Goal: Transaction & Acquisition: Purchase product/service

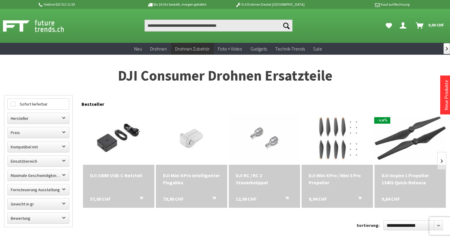
click at [286, 199] on icon "In den Warenkorb" at bounding box center [287, 196] width 4 height 5
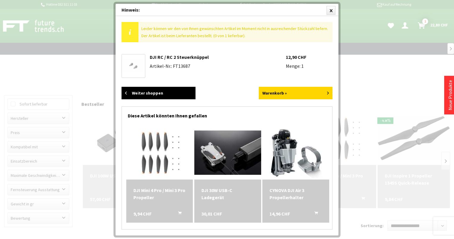
click at [161, 92] on link "Weiter shoppen" at bounding box center [159, 93] width 74 height 12
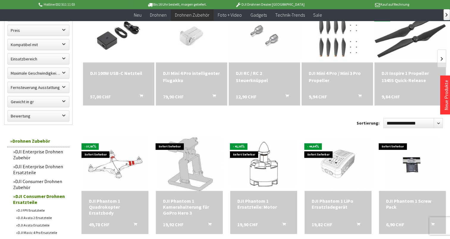
scroll to position [91, 0]
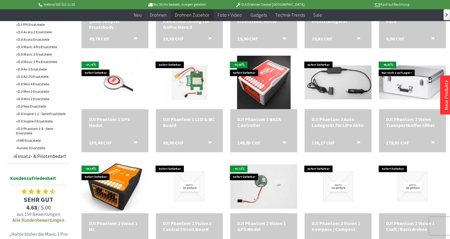
scroll to position [278, 0]
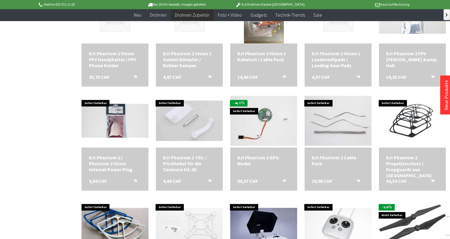
scroll to position [554, 0]
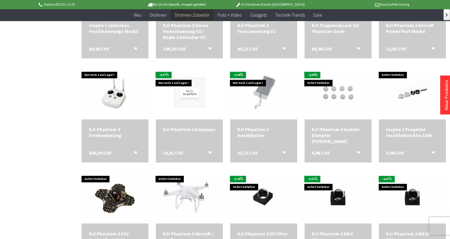
scroll to position [895, 0]
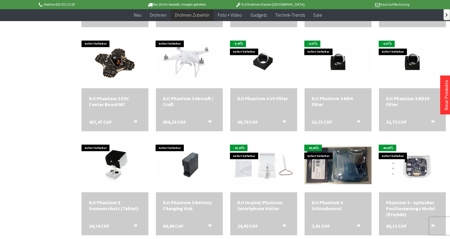
scroll to position [1087, 0]
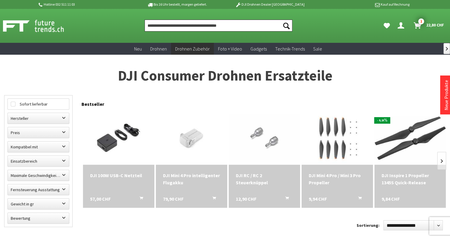
click at [159, 26] on input "Produkt, Marke, Kategorie, EAN, Artikelnummer…" at bounding box center [218, 26] width 148 height 12
click at [157, 26] on input "Produkt, Marke, Kategorie, EAN, Artikelnummer…" at bounding box center [218, 26] width 148 height 12
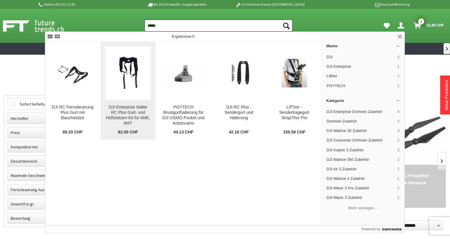
type input "*****"
click at [116, 69] on img at bounding box center [127, 73] width 45 height 34
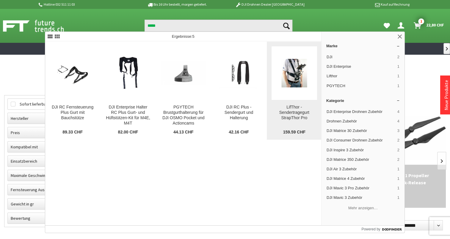
click at [301, 73] on img at bounding box center [293, 73] width 45 height 29
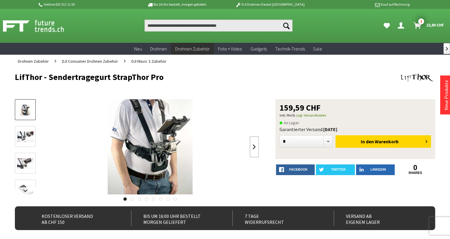
click at [255, 148] on link at bounding box center [254, 146] width 9 height 21
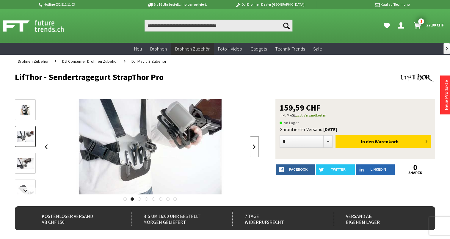
click at [255, 148] on link at bounding box center [254, 146] width 9 height 21
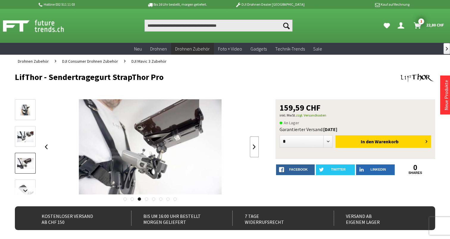
click at [255, 148] on link at bounding box center [254, 146] width 9 height 21
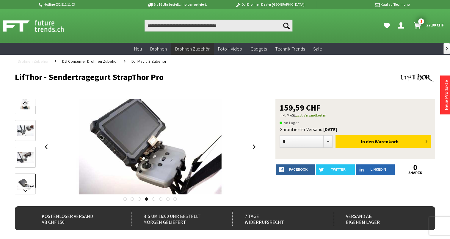
click at [33, 63] on span "Drohnen Zubehör" at bounding box center [33, 61] width 31 height 5
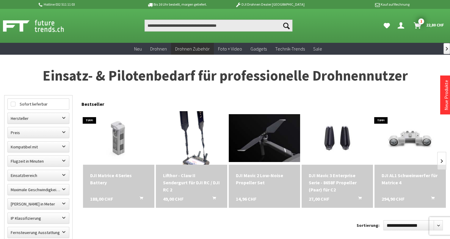
click at [198, 137] on img at bounding box center [191, 137] width 55 height 75
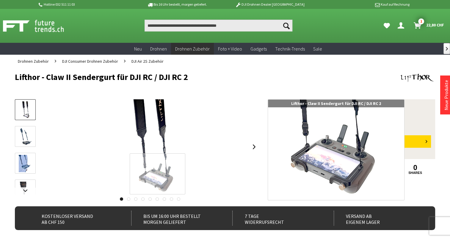
click at [165, 180] on div at bounding box center [158, 173] width 56 height 41
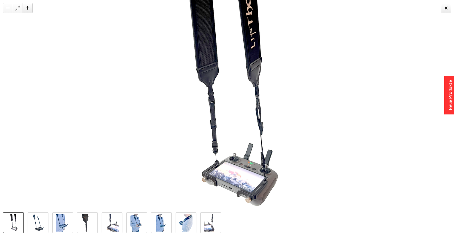
click at [210, 228] on img at bounding box center [210, 222] width 13 height 17
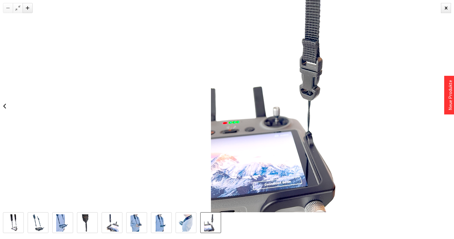
drag, startPoint x: 308, startPoint y: 135, endPoint x: 371, endPoint y: 75, distance: 88.1
click at [371, 75] on div at bounding box center [291, 106] width 454 height 212
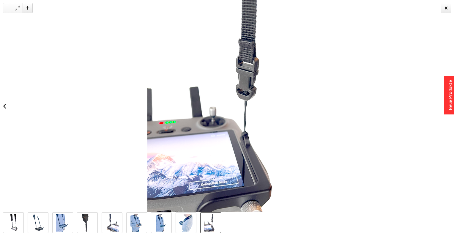
click at [114, 225] on img at bounding box center [111, 222] width 13 height 17
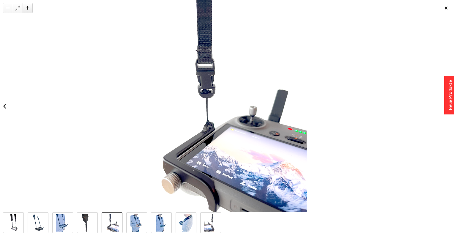
click at [448, 8] on div at bounding box center [446, 8] width 10 height 10
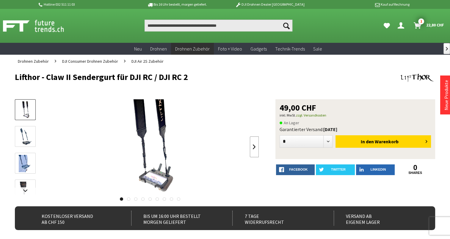
click at [252, 146] on link at bounding box center [254, 146] width 9 height 21
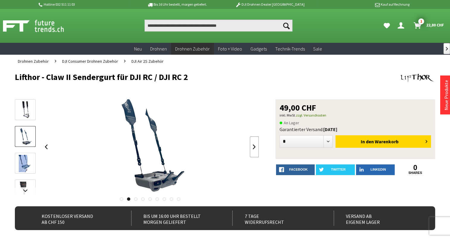
click at [252, 146] on link at bounding box center [254, 146] width 9 height 21
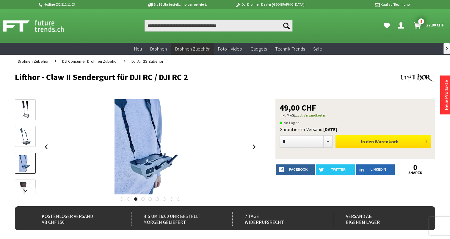
click at [383, 143] on span "Warenkorb" at bounding box center [386, 141] width 24 height 6
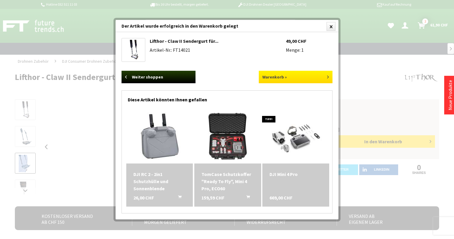
click at [274, 75] on link "Warenkorb »" at bounding box center [296, 77] width 74 height 12
